Goal: Obtain resource: Download file/media

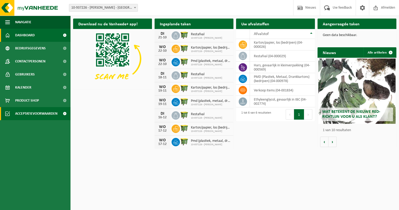
click at [27, 112] on span "Acceptatievoorwaarden" at bounding box center [36, 113] width 42 height 13
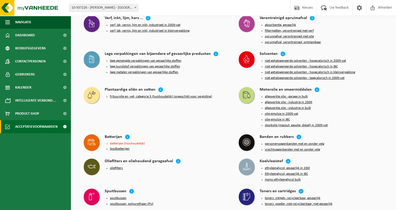
scroll to position [471, 0]
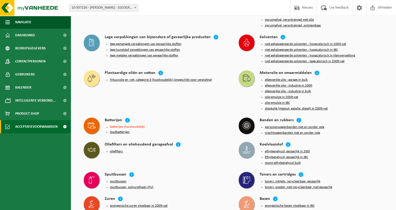
click at [114, 130] on button "loodbatterijen" at bounding box center [120, 132] width 20 height 4
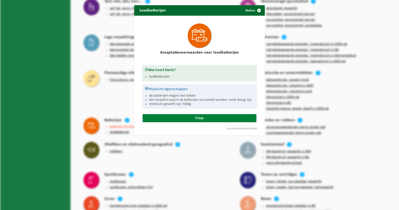
click at [195, 117] on icon at bounding box center [196, 117] width 3 height 3
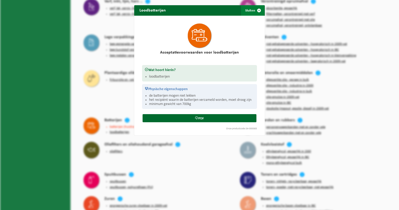
click at [258, 11] on span "button" at bounding box center [259, 10] width 10 height 10
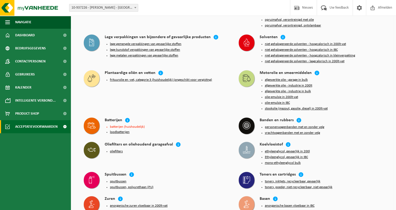
click at [117, 125] on li "batterijen (huishoudelijk)" at bounding box center [169, 126] width 118 height 3
click at [118, 125] on li "batterijen (huishoudelijk)" at bounding box center [169, 126] width 118 height 3
click at [133, 130] on li "loodbatterijen" at bounding box center [169, 132] width 118 height 4
